Goal: Find contact information: Find contact information

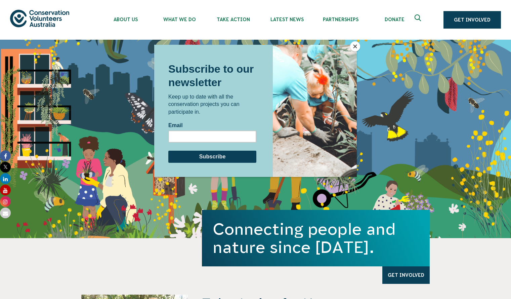
click at [358, 44] on button "Close" at bounding box center [355, 46] width 10 height 10
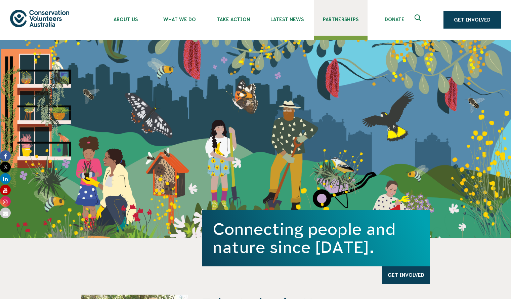
click at [348, 31] on link "Partnerships" at bounding box center [341, 18] width 54 height 36
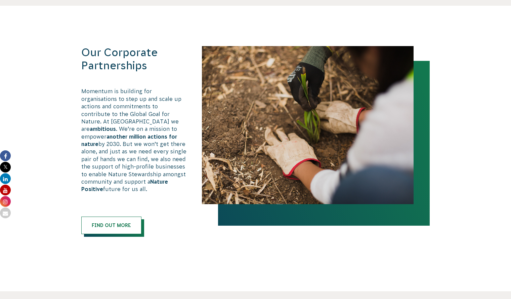
scroll to position [368, 0]
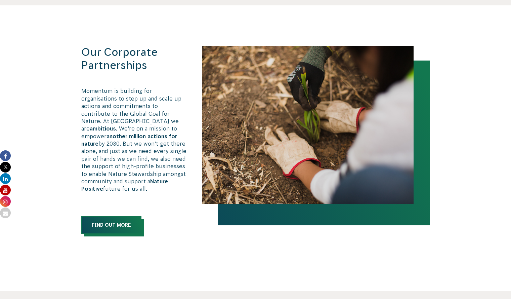
click at [110, 217] on link "Find out more" at bounding box center [111, 224] width 60 height 17
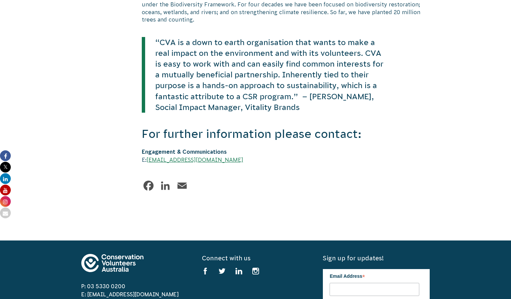
scroll to position [1588, 0]
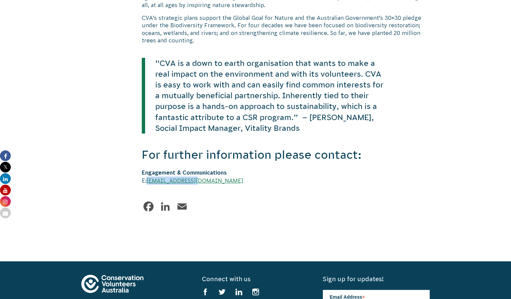
drag, startPoint x: 204, startPoint y: 174, endPoint x: 149, endPoint y: 174, distance: 54.7
click at [149, 174] on div "Engagement & Communications E: [EMAIL_ADDRESS][DOMAIN_NAME]" at bounding box center [286, 176] width 288 height 16
copy link "[EMAIL_ADDRESS][DOMAIN_NAME]"
